Goal: Information Seeking & Learning: Learn about a topic

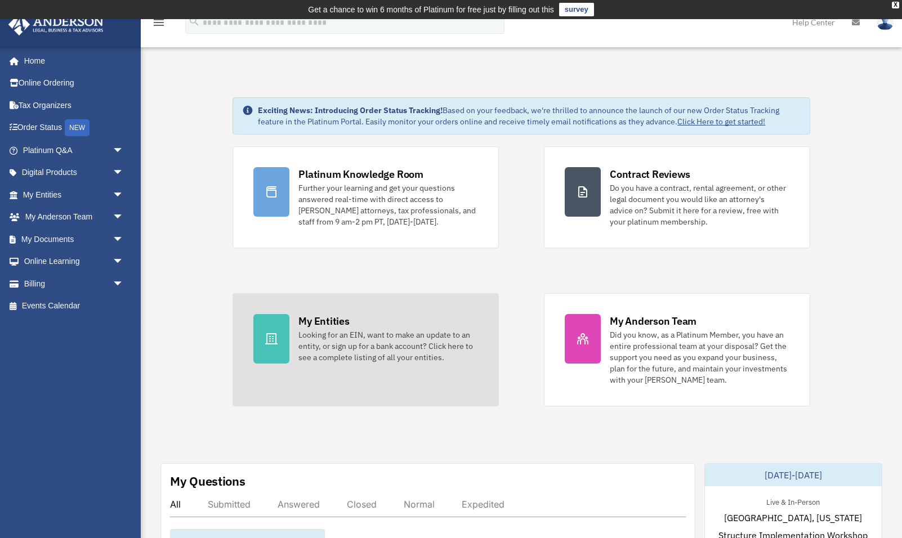
click at [372, 337] on div "Looking for an EIN, want to make an update to an entity, or sign up for a bank …" at bounding box center [388, 346] width 180 height 34
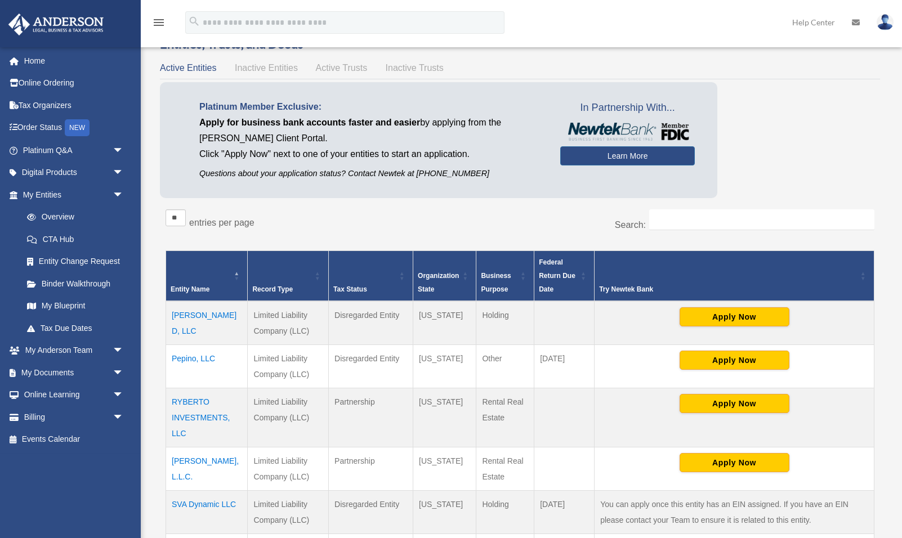
scroll to position [76, 0]
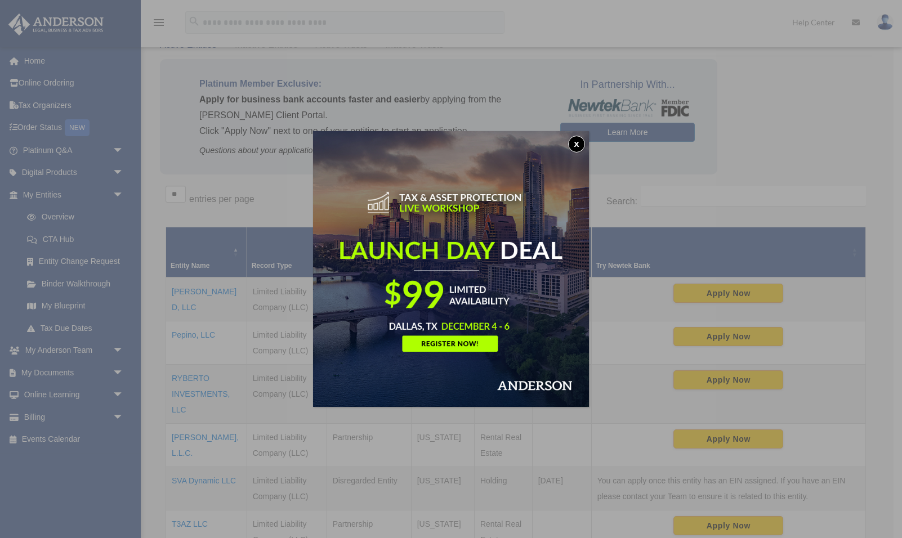
click at [580, 140] on button "x" at bounding box center [576, 144] width 17 height 17
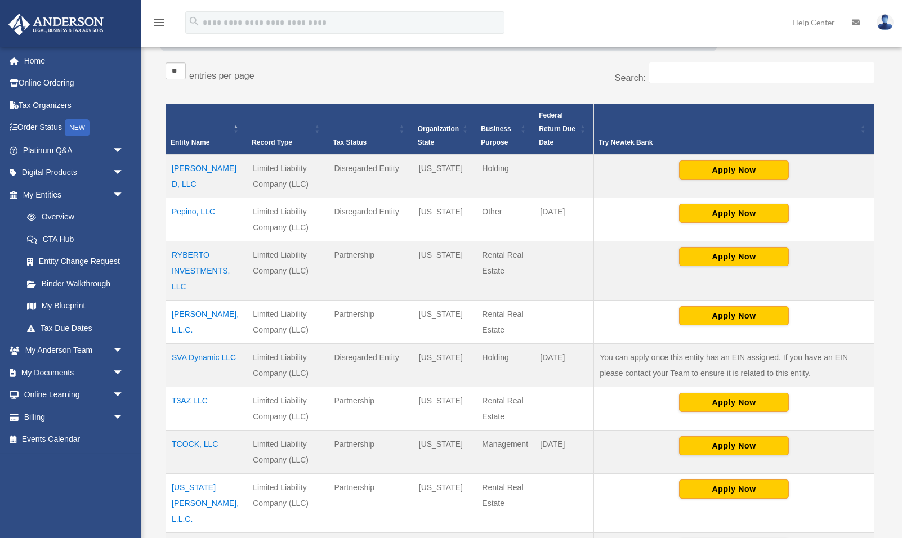
scroll to position [207, 0]
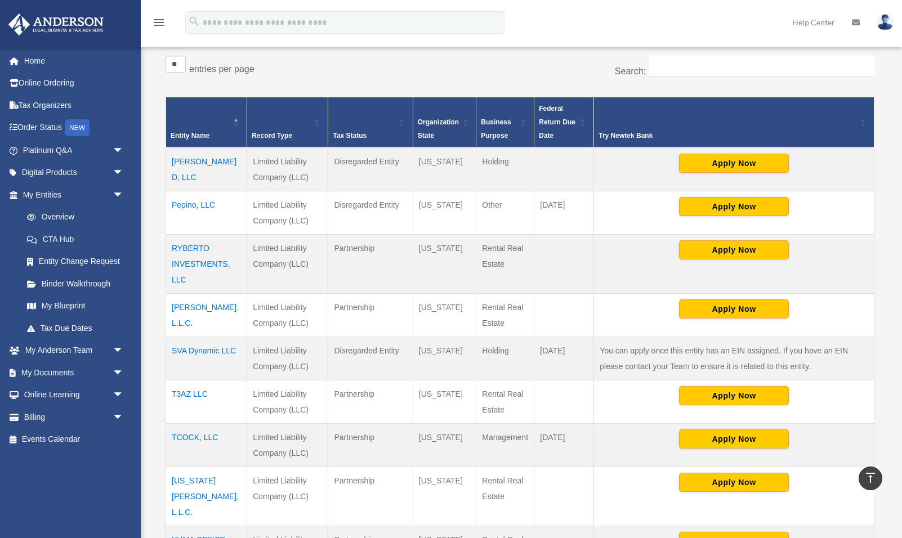
click at [198, 161] on td "Merle D, LLC" at bounding box center [206, 170] width 81 height 44
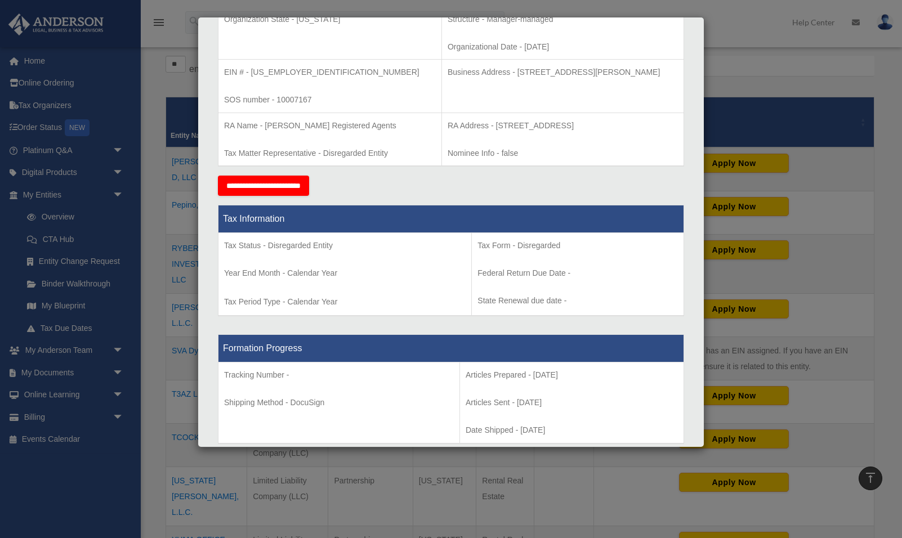
scroll to position [290, 0]
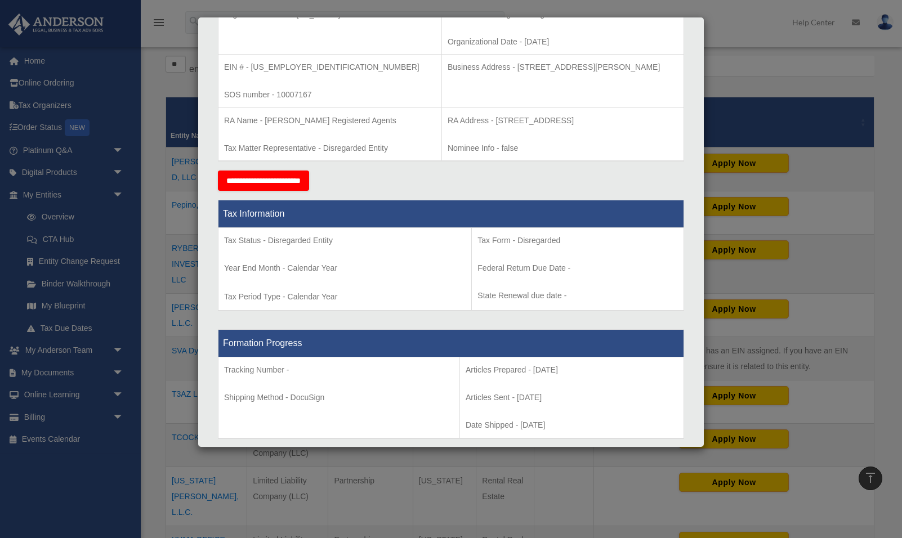
click at [746, 75] on div "Details × Articles Sent Organizational Date" at bounding box center [451, 269] width 902 height 538
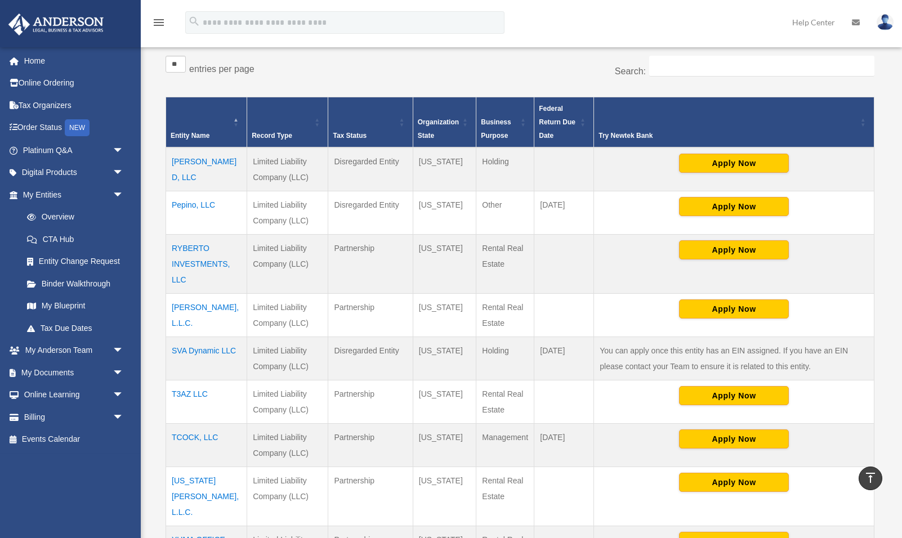
click at [189, 204] on td "Pepino, LLC" at bounding box center [206, 212] width 81 height 43
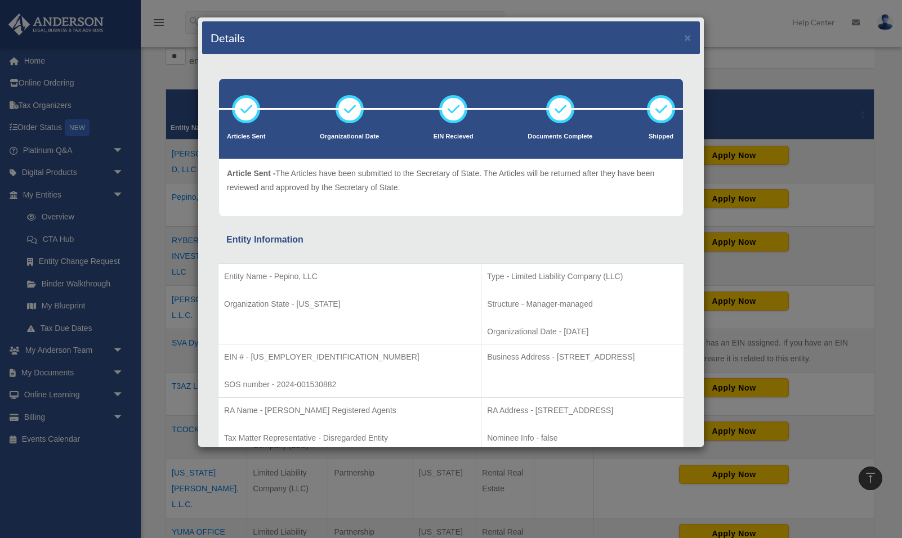
scroll to position [0, 0]
click at [689, 38] on button "×" at bounding box center [687, 38] width 7 height 12
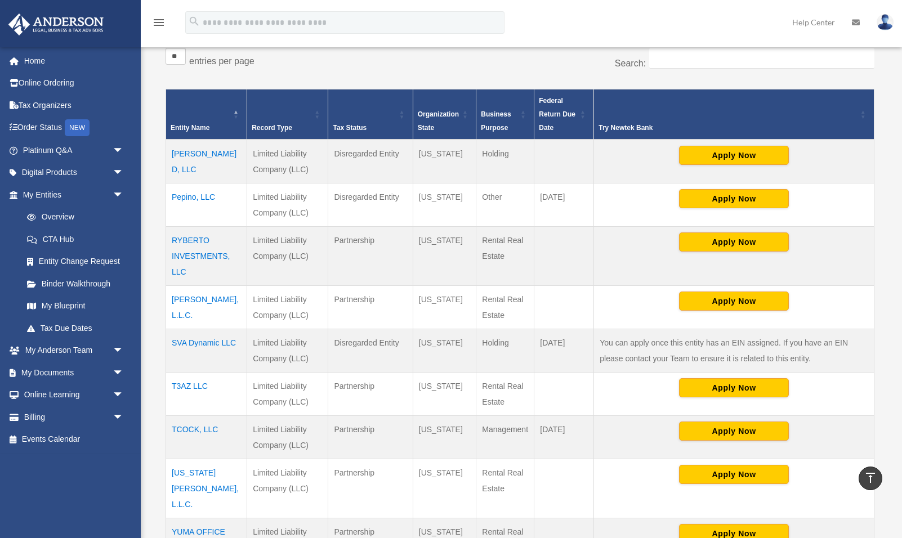
click at [194, 257] on td "RYBERTO INVESTMENTS, LLC" at bounding box center [206, 256] width 81 height 59
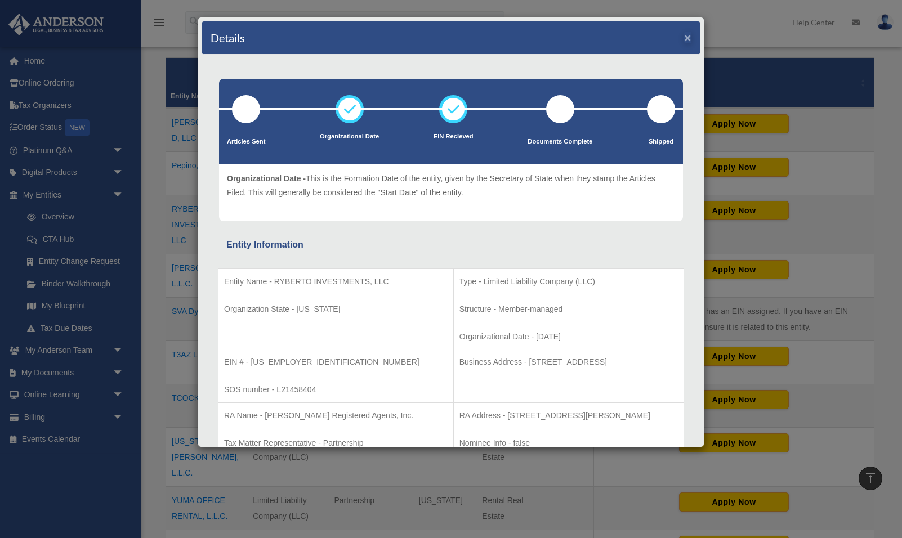
click at [687, 41] on button "×" at bounding box center [687, 38] width 7 height 12
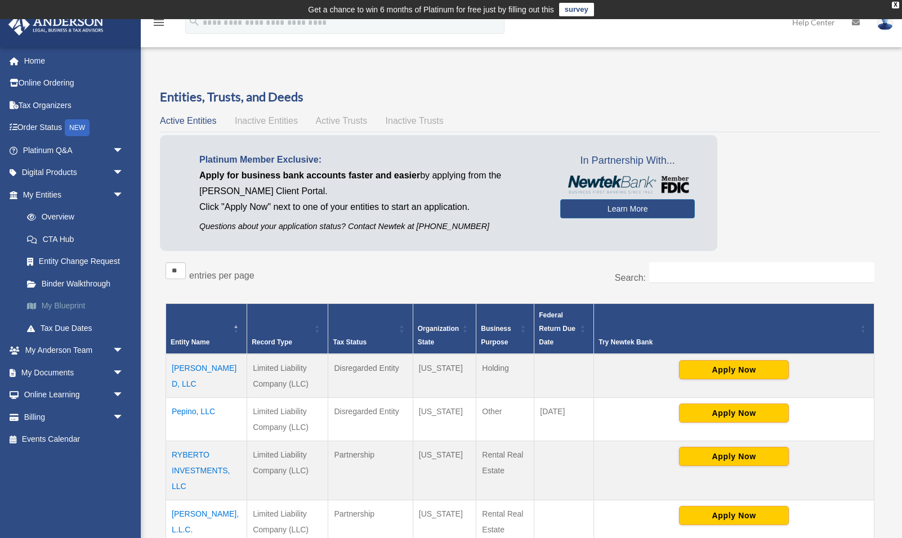
click at [51, 301] on link "My Blueprint" at bounding box center [78, 306] width 125 height 23
click at [54, 298] on link "My Blueprint" at bounding box center [78, 306] width 125 height 23
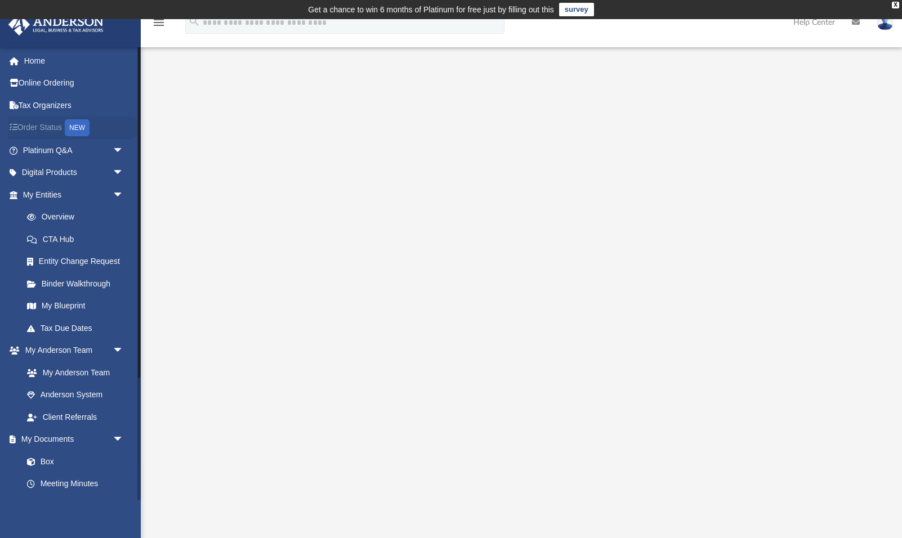
click at [43, 126] on link "Order Status NEW" at bounding box center [74, 128] width 133 height 23
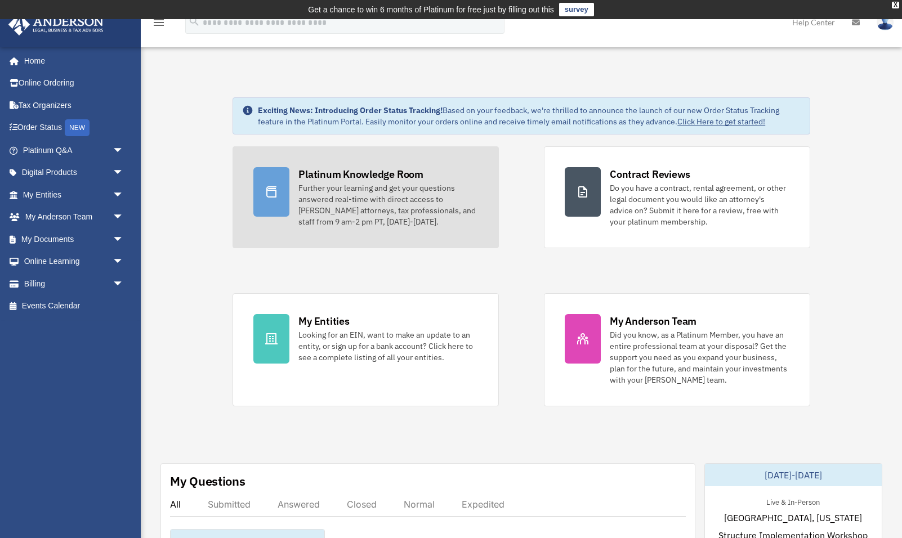
click at [347, 186] on div "Further your learning and get your questions answered real-time with direct acc…" at bounding box center [388, 204] width 180 height 45
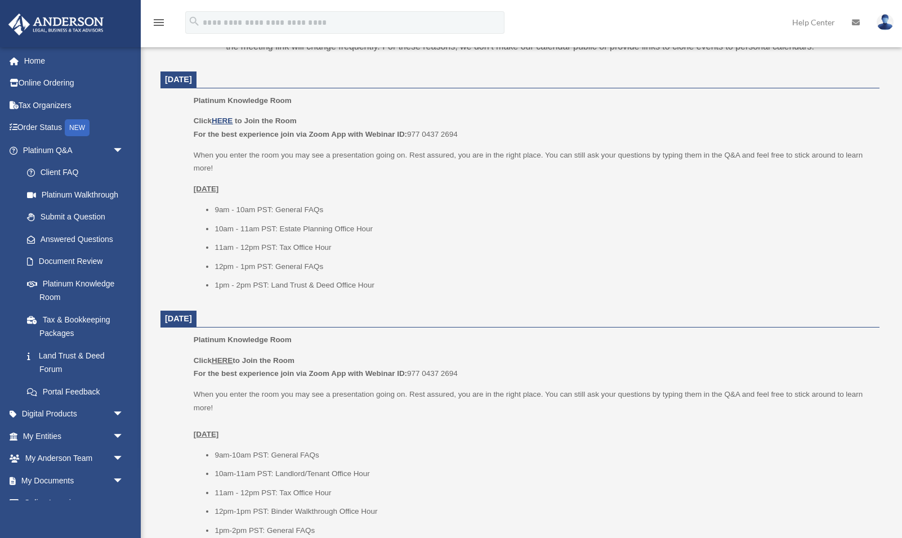
scroll to position [444, 0]
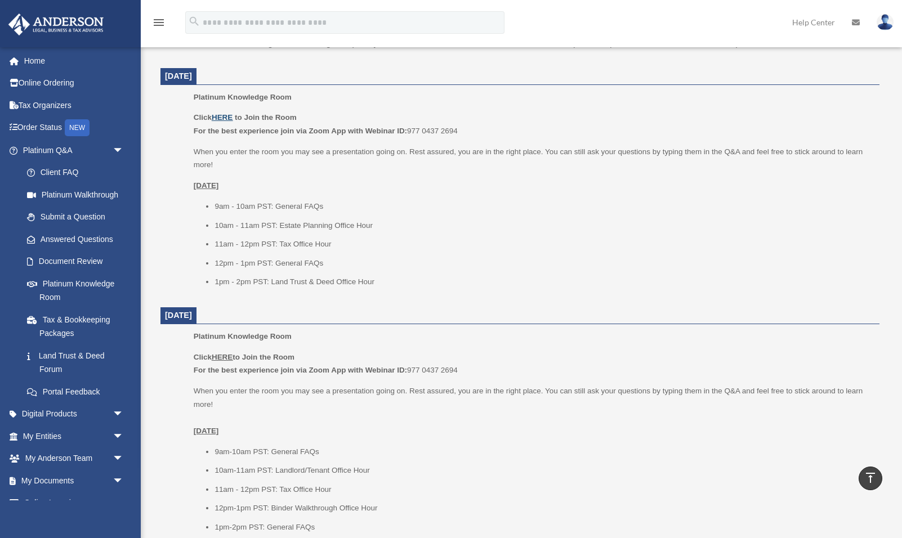
click at [221, 115] on u "HERE" at bounding box center [222, 117] width 21 height 8
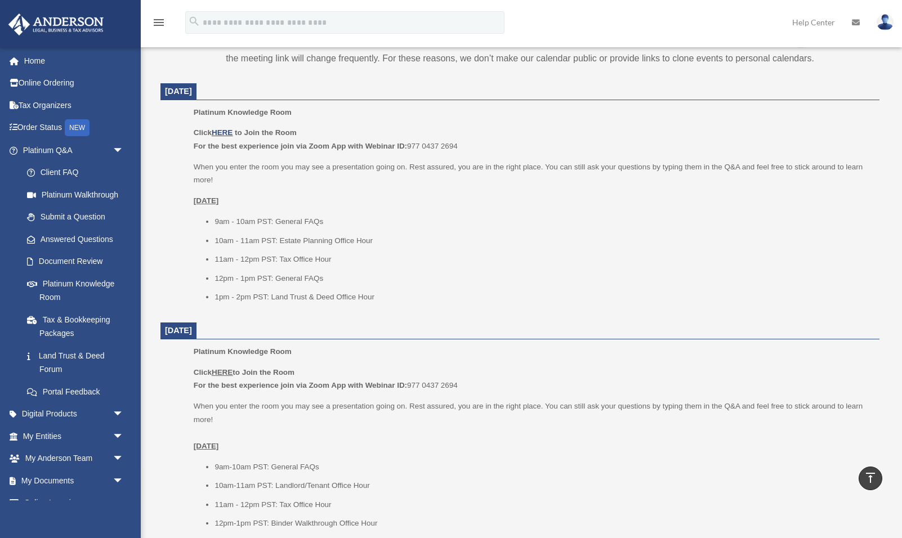
drag, startPoint x: 410, startPoint y: 142, endPoint x: 467, endPoint y: 149, distance: 57.3
click at [467, 149] on p "Click HERE to Join the Room For the best experience join via Zoom App with Webi…" at bounding box center [533, 139] width 678 height 26
copy p "For the best experience join via Zoom App with Webinar ID: 977 0437 2694"
click at [453, 224] on li "9am - 10am PST: General FAQs" at bounding box center [543, 222] width 657 height 14
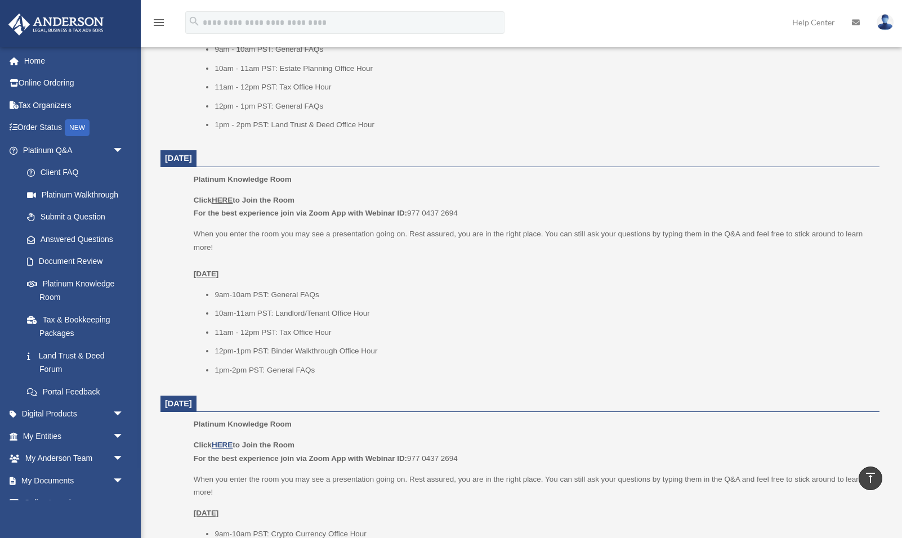
scroll to position [602, 0]
click at [217, 269] on u "Tuesday, September 23" at bounding box center [206, 273] width 25 height 8
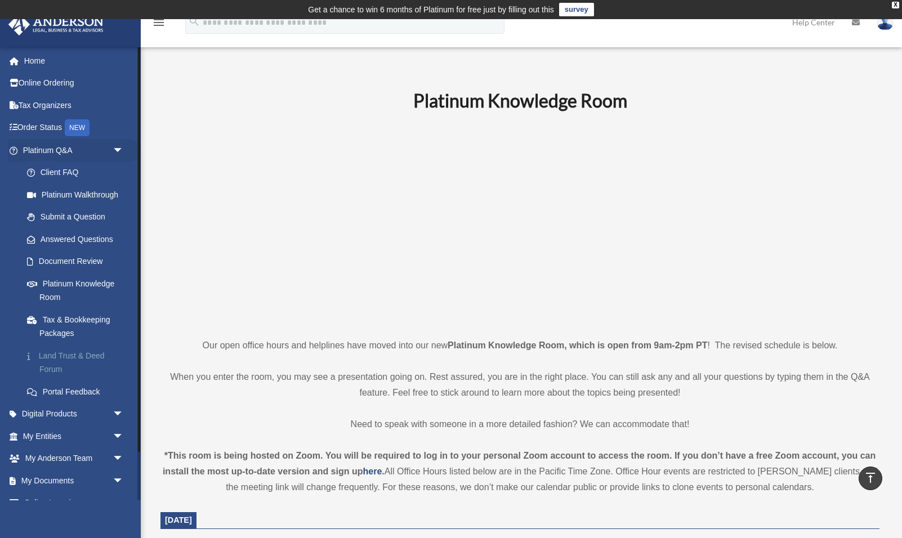
scroll to position [0, 0]
